Goal: Register for event/course

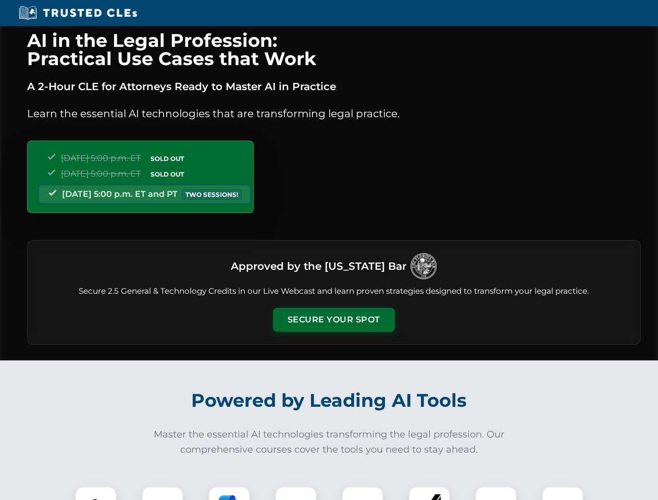
click at [333, 320] on button "Secure Your Spot" at bounding box center [334, 320] width 122 height 24
click at [96, 493] on img at bounding box center [96, 507] width 30 height 30
click at [163, 493] on div at bounding box center [163, 508] width 42 height 42
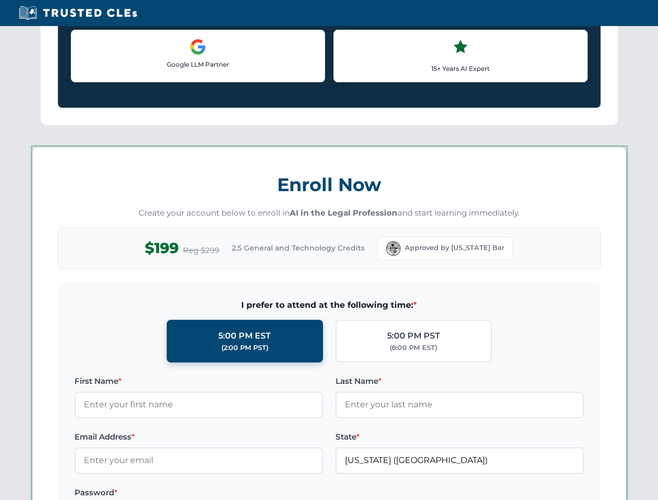
click at [229, 493] on div "AI in the Legal Profession: Practical Use Cases that Work A 2-Hour CLE for Atto…" at bounding box center [329, 488] width 658 height 2438
